Goal: Navigation & Orientation: Find specific page/section

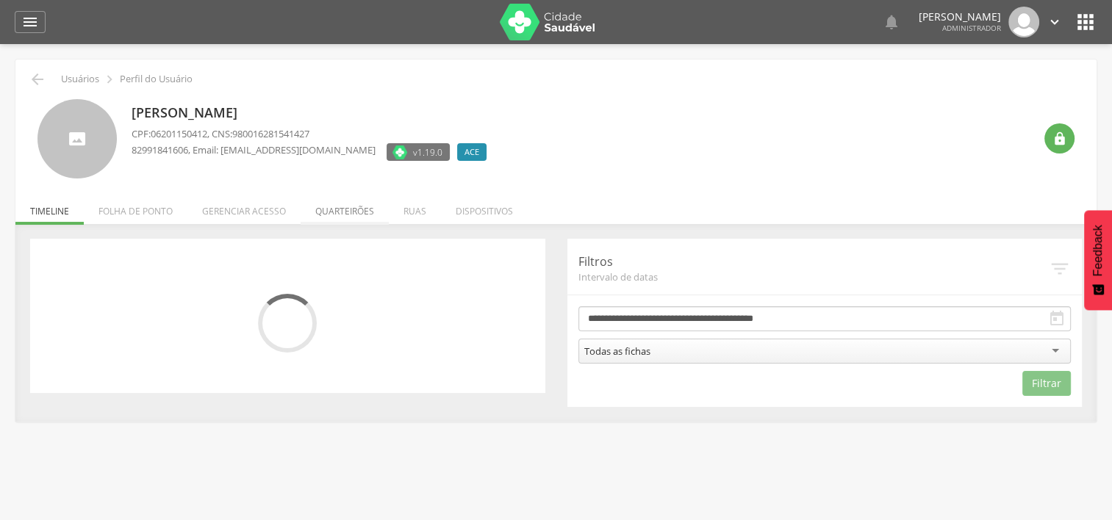
click at [348, 216] on li "Quarteirões" at bounding box center [345, 207] width 88 height 35
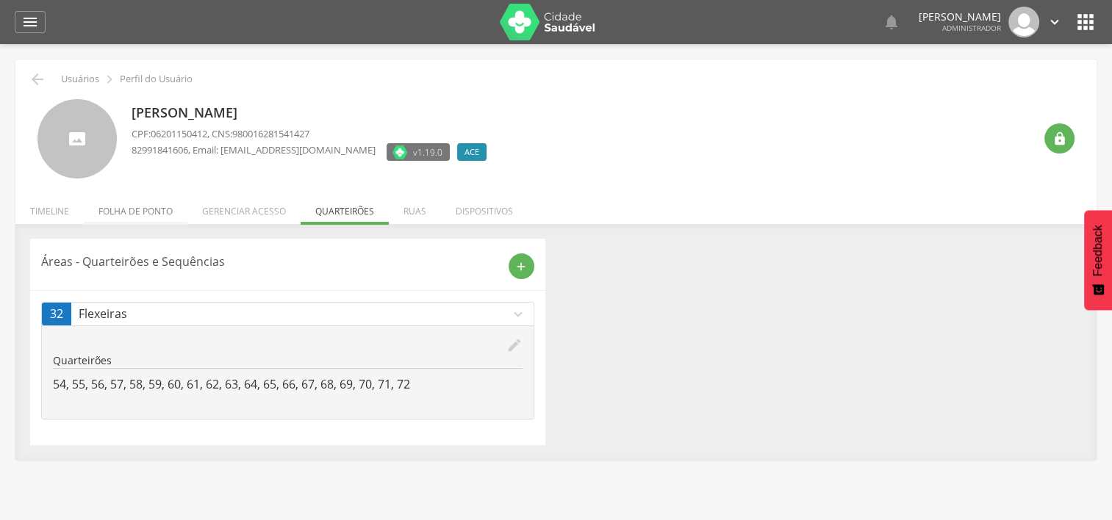
click at [156, 212] on li "Folha de ponto" at bounding box center [136, 207] width 104 height 35
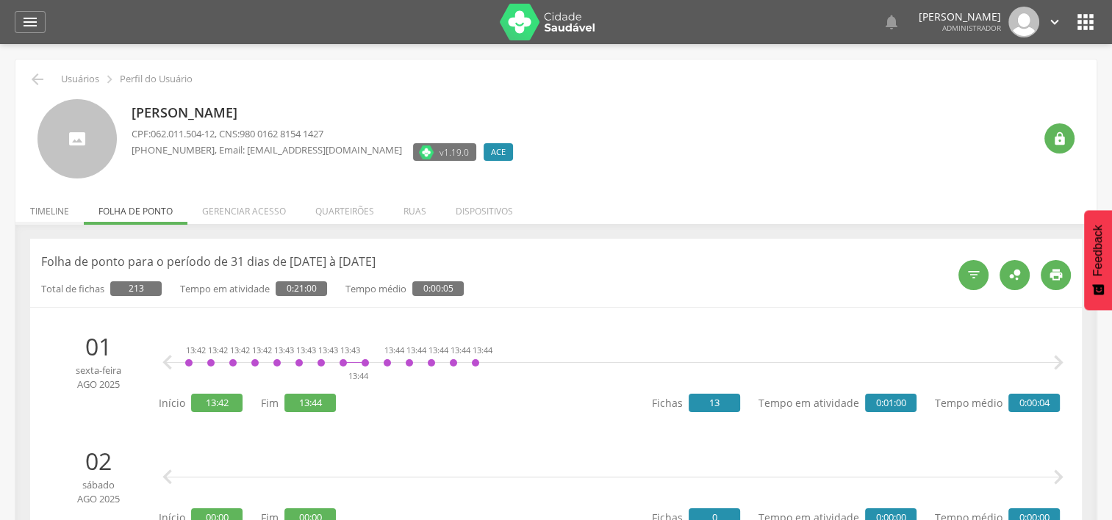
click at [57, 208] on li "Timeline" at bounding box center [49, 207] width 68 height 35
